Goal: Task Accomplishment & Management: Manage account settings

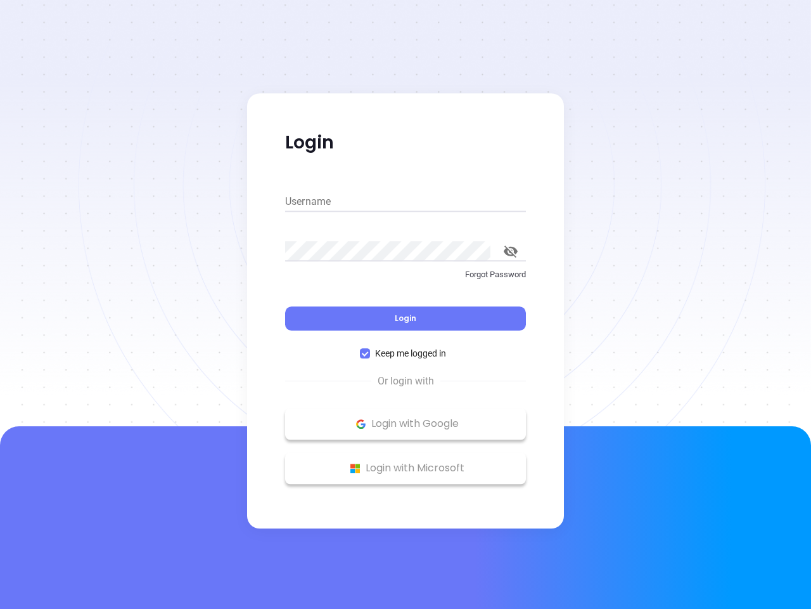
click at [406, 304] on div "Login" at bounding box center [405, 310] width 241 height 39
click at [406, 202] on input "Username" at bounding box center [405, 201] width 241 height 20
click at [511, 251] on icon "toggle password visibility" at bounding box center [511, 251] width 14 height 12
click at [406, 318] on span "Login" at bounding box center [406, 318] width 22 height 11
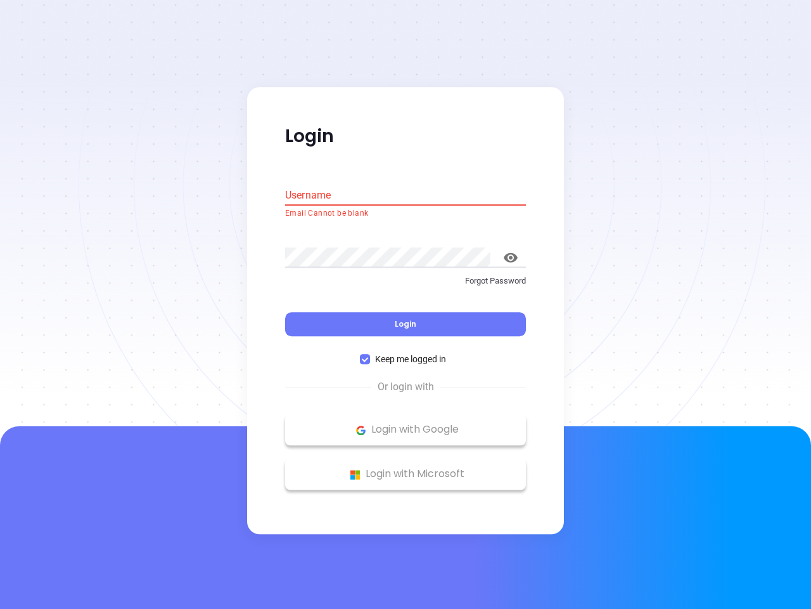
click at [406, 353] on span "Keep me logged in" at bounding box center [410, 359] width 81 height 14
click at [370, 354] on input "Keep me logged in" at bounding box center [365, 359] width 10 height 10
checkbox input "false"
click at [406, 423] on p "Login with Google" at bounding box center [406, 429] width 228 height 19
click at [406, 468] on p "Login with Microsoft" at bounding box center [406, 474] width 228 height 19
